Goal: Check status: Check status

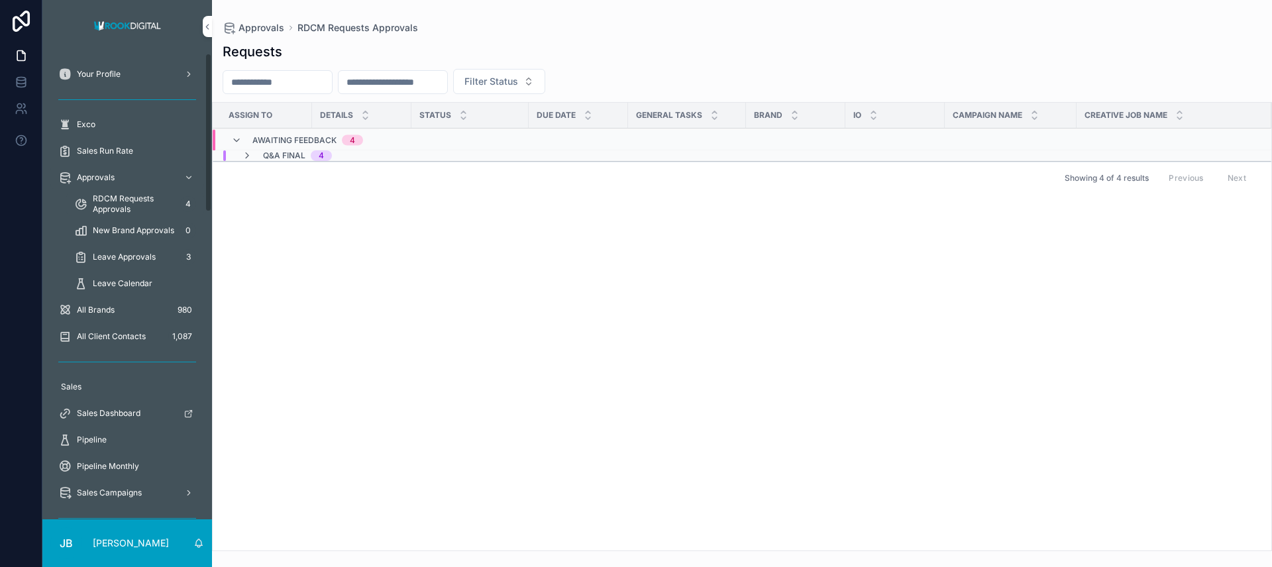
click at [97, 175] on span "Approvals" at bounding box center [96, 177] width 38 height 11
click at [116, 197] on span "RDCM Requests Approvals" at bounding box center [134, 203] width 82 height 21
click at [239, 148] on div "Awaiting Feedback 4" at bounding box center [297, 140] width 132 height 21
click at [240, 134] on icon "scrollable content" at bounding box center [236, 134] width 11 height 11
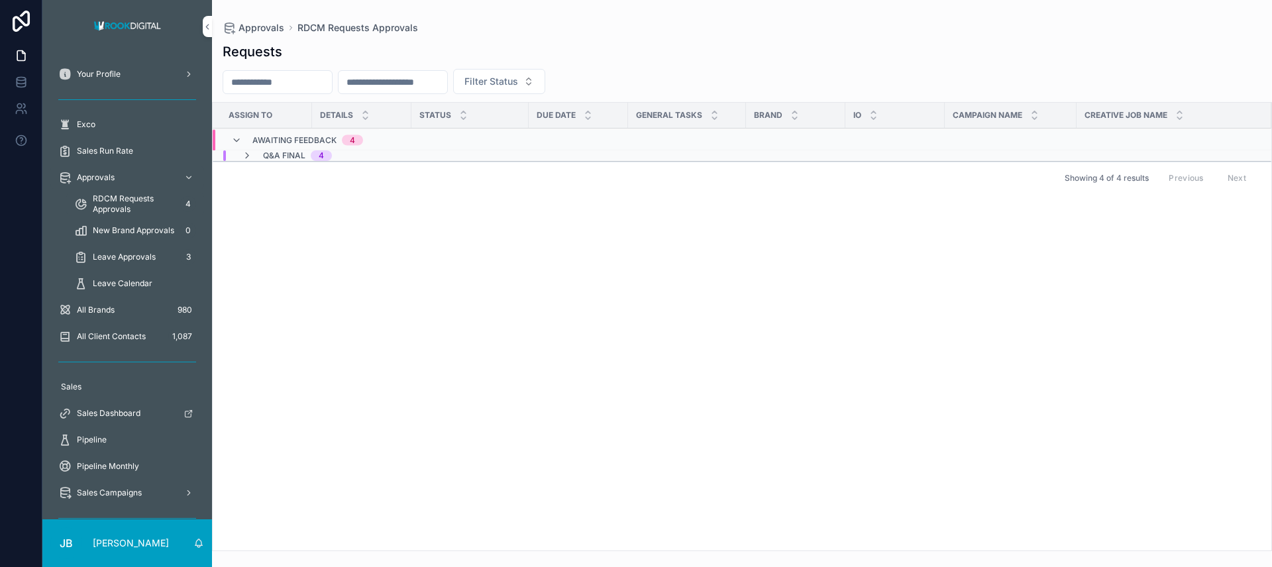
click at [246, 154] on icon "scrollable content" at bounding box center [247, 155] width 11 height 11
